Goal: Navigation & Orientation: Understand site structure

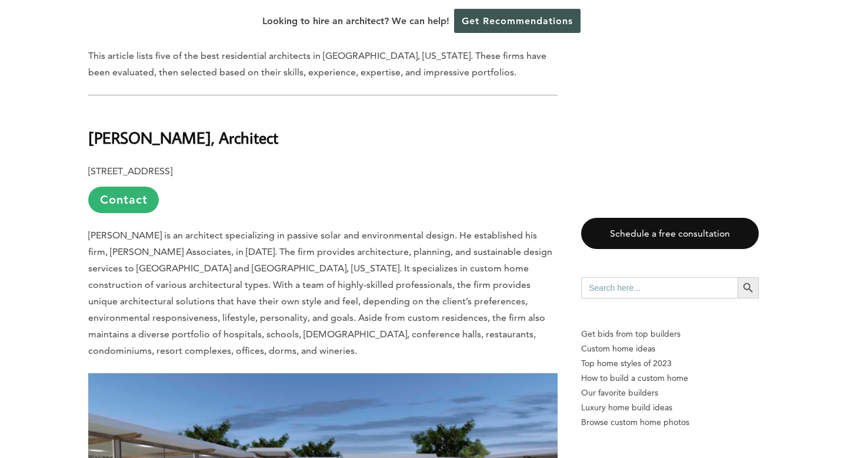
scroll to position [629, 0]
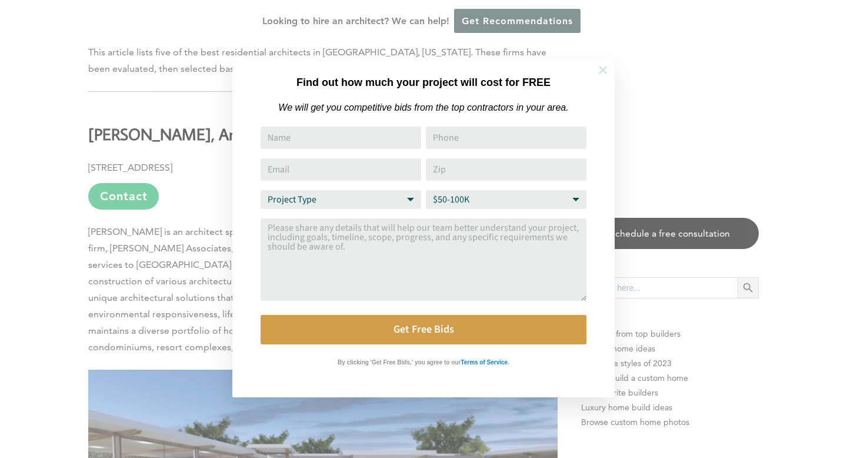
click at [600, 71] on icon at bounding box center [602, 70] width 13 height 13
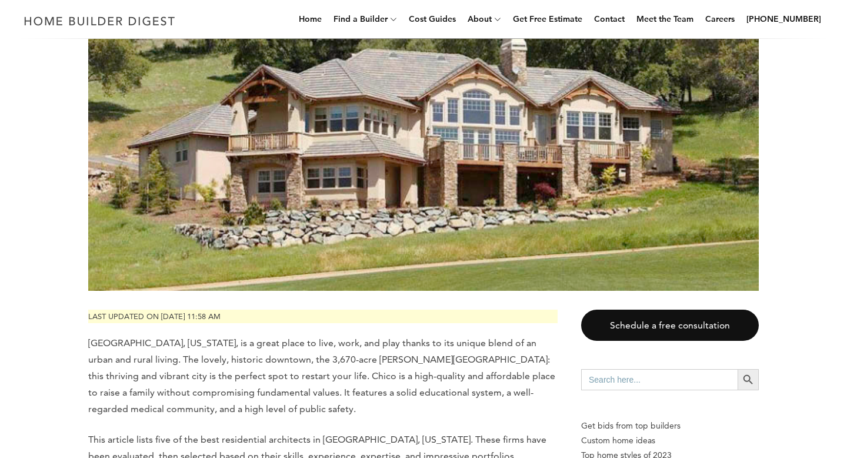
scroll to position [0, 0]
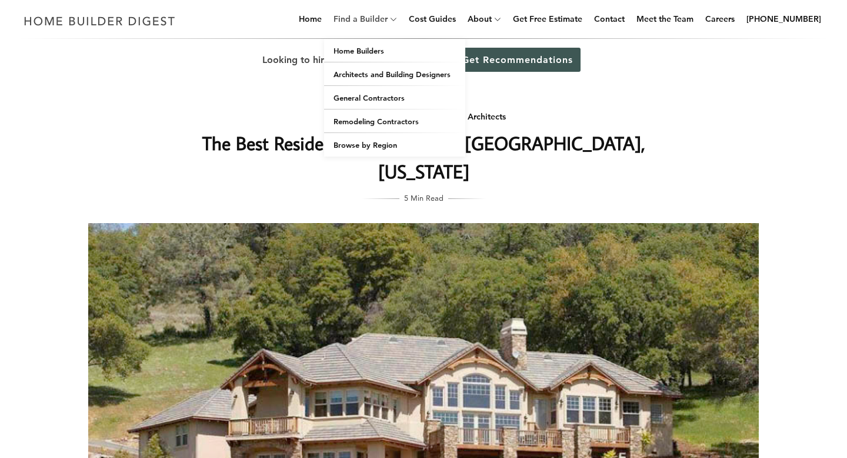
click at [382, 22] on link "Find a Builder" at bounding box center [358, 19] width 59 height 38
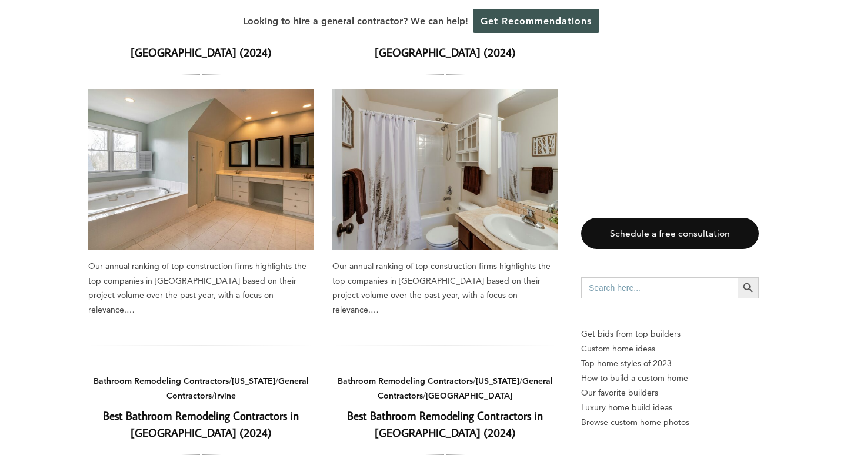
scroll to position [1097, 0]
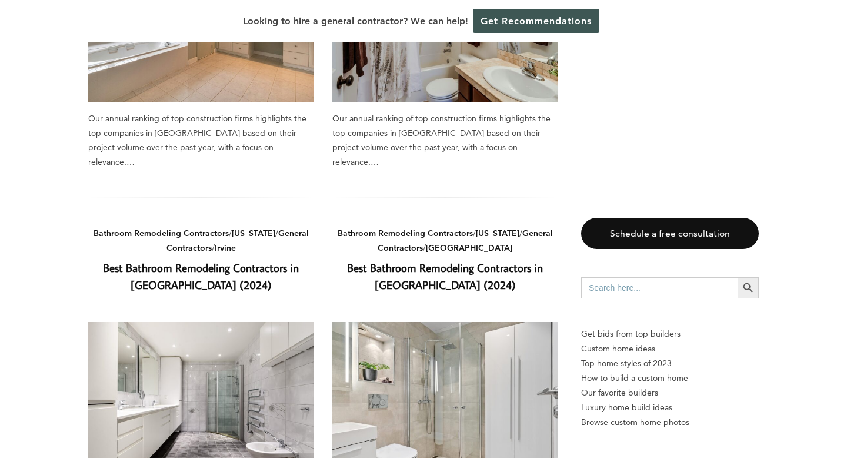
click at [658, 118] on aside "Schedule a free consultation Search for: Search Button Get bids from top builde…" at bounding box center [670, 65] width 178 height 1991
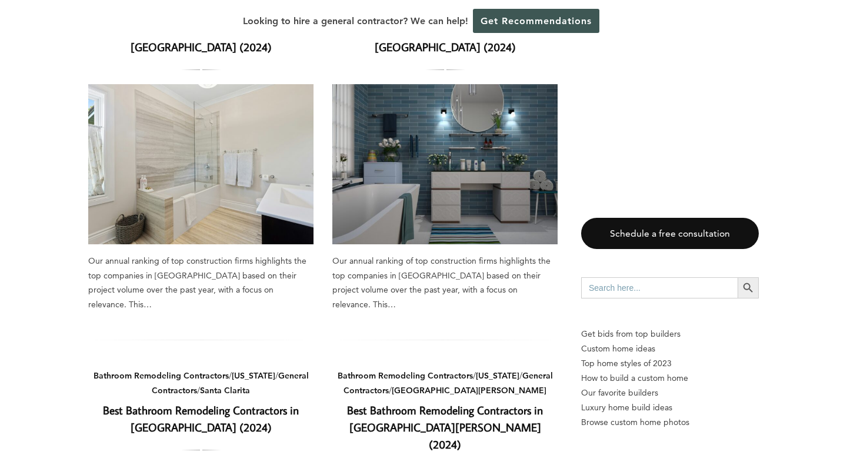
scroll to position [0, 0]
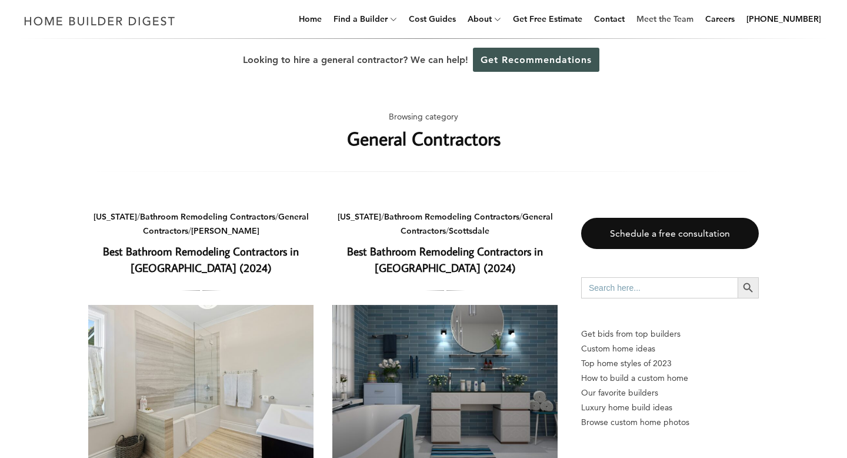
click at [679, 18] on link "Meet the Team" at bounding box center [665, 19] width 66 height 38
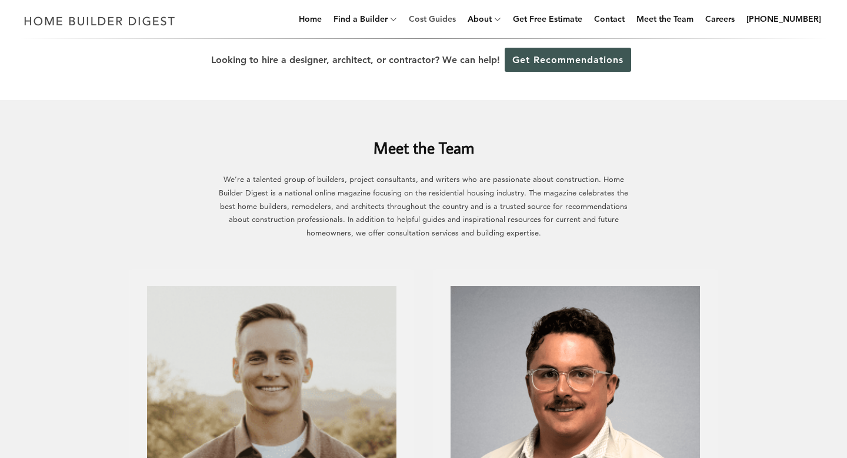
click at [445, 20] on link "Cost Guides" at bounding box center [432, 19] width 56 height 38
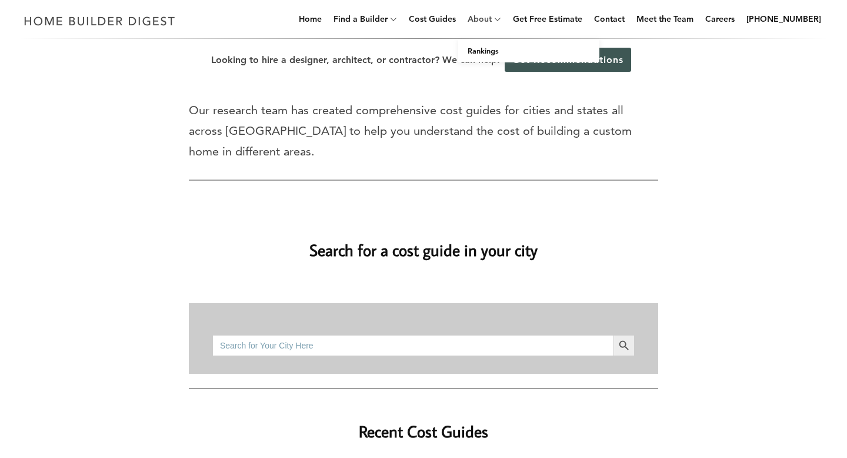
click at [492, 20] on link "About" at bounding box center [477, 19] width 29 height 38
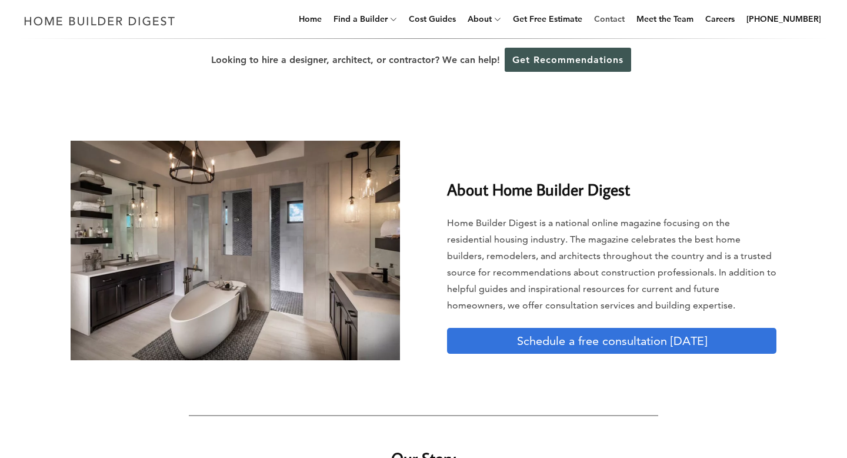
click at [619, 21] on link "Contact" at bounding box center [609, 19] width 40 height 38
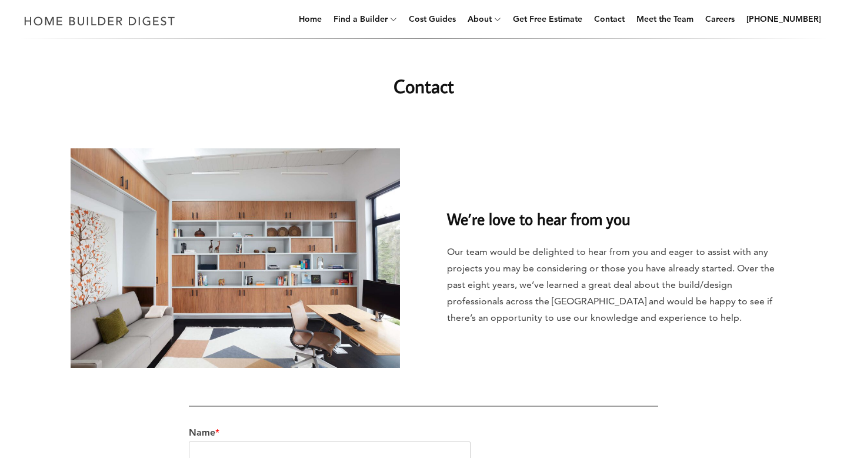
scroll to position [619, 0]
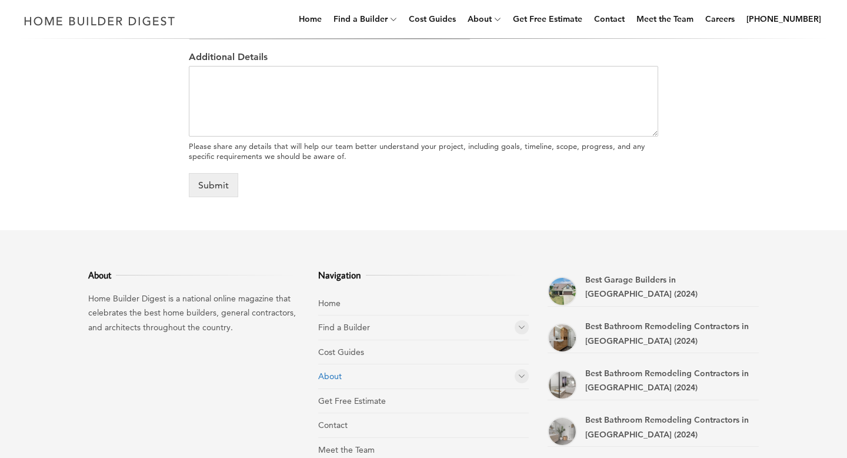
click at [333, 374] on link "About" at bounding box center [330, 376] width 24 height 11
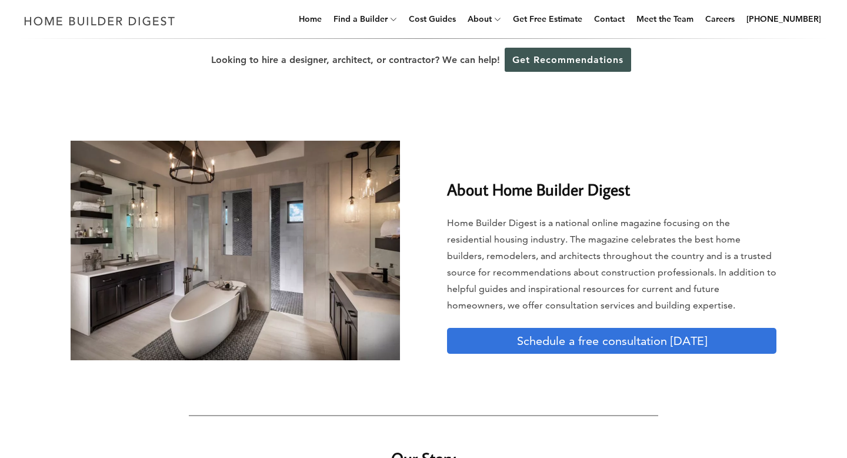
click at [595, 211] on div "About Home Builder Digest Home Builder Digest is a national online magazine foc…" at bounding box center [611, 257] width 329 height 192
